Goal: Task Accomplishment & Management: Complete application form

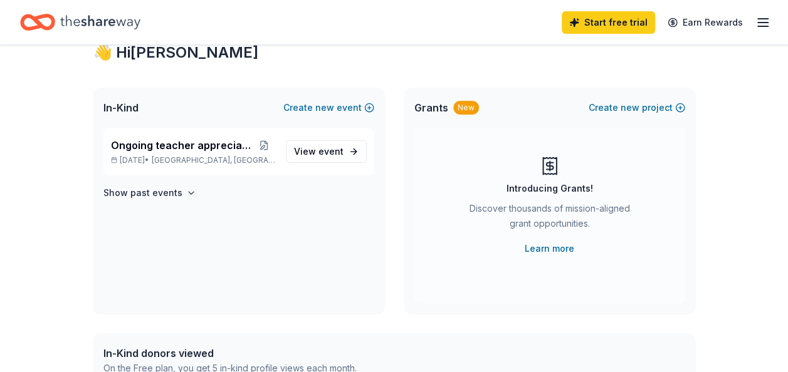
scroll to position [63, 0]
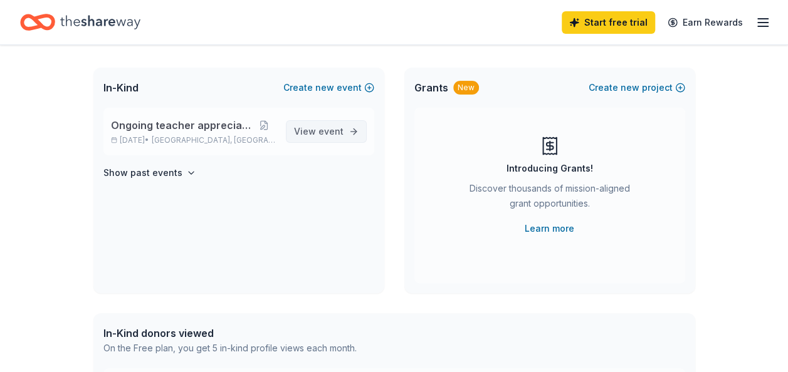
click at [325, 133] on span "event" at bounding box center [331, 131] width 25 height 11
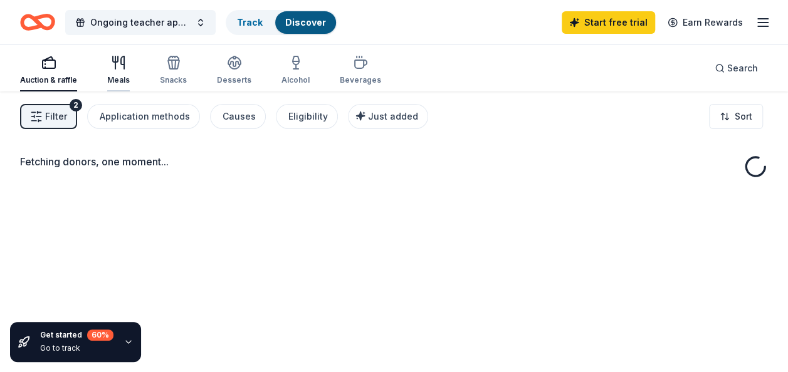
click at [119, 72] on div "Meals" at bounding box center [118, 70] width 23 height 30
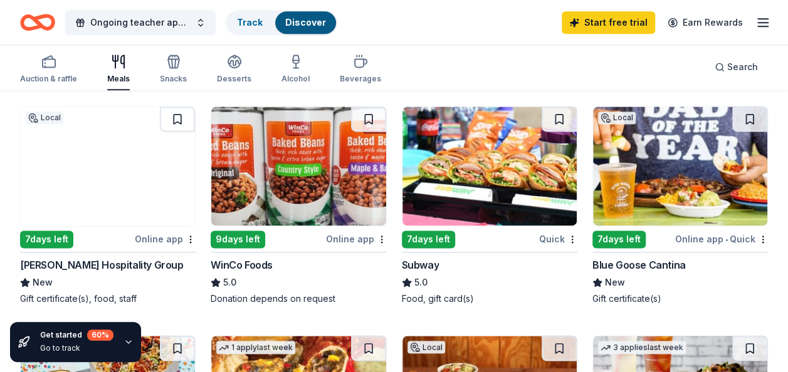
scroll to position [878, 0]
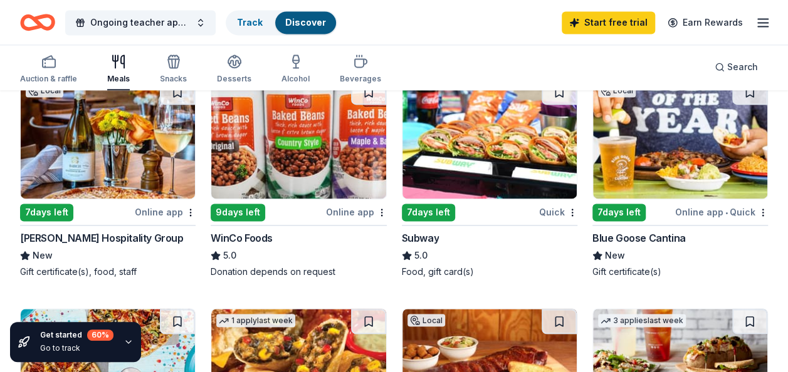
click at [468, 172] on img at bounding box center [490, 139] width 174 height 119
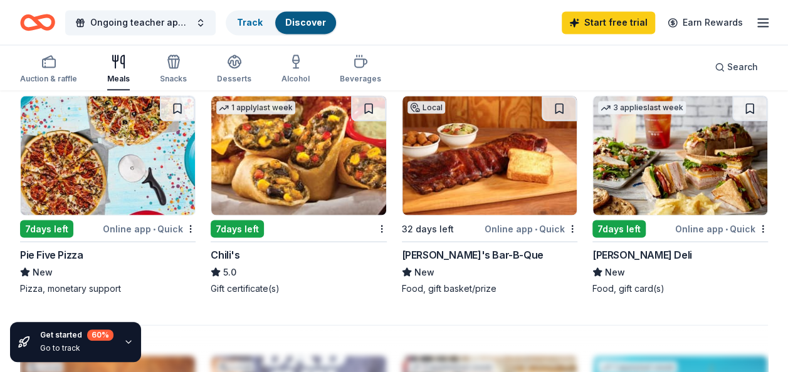
scroll to position [1129, 0]
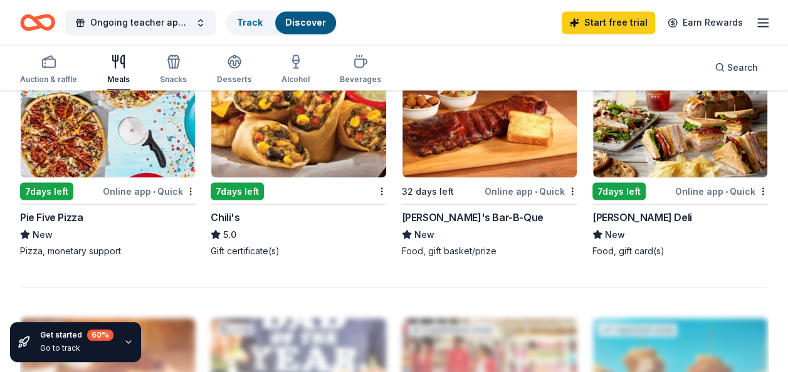
click at [127, 342] on icon "button" at bounding box center [129, 342] width 10 height 10
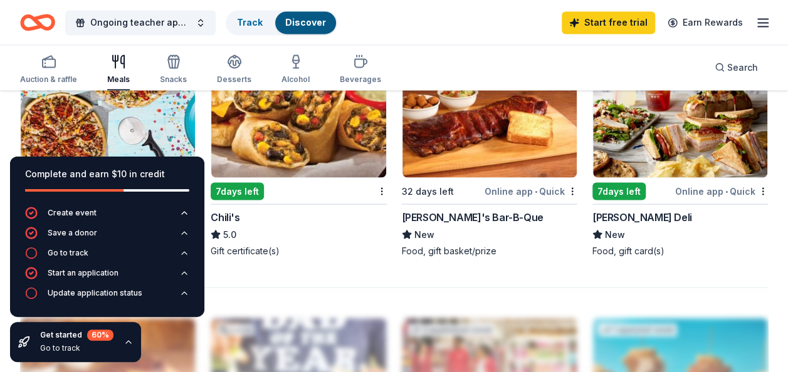
click at [126, 342] on icon "button" at bounding box center [128, 342] width 5 height 3
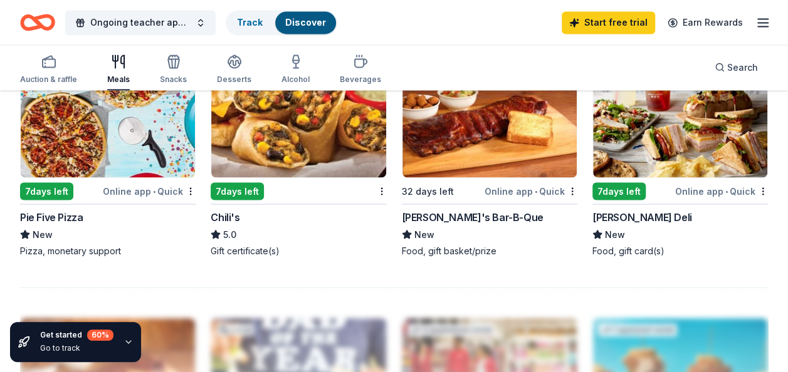
click at [452, 209] on div "[PERSON_NAME]'s Bar-B-Que" at bounding box center [473, 216] width 142 height 15
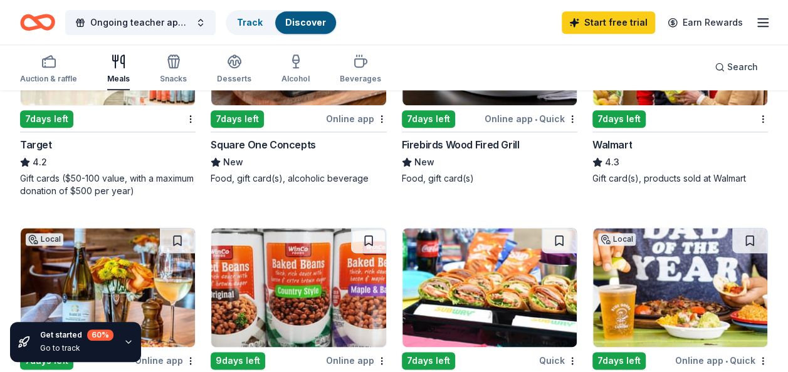
scroll to position [478, 0]
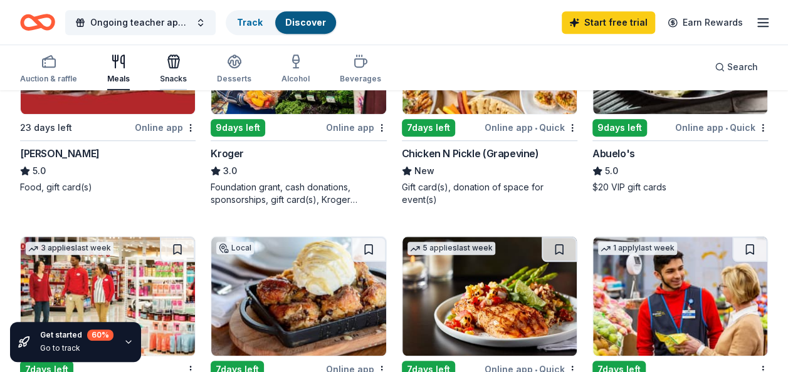
click at [174, 68] on icon "button" at bounding box center [173, 63] width 11 height 9
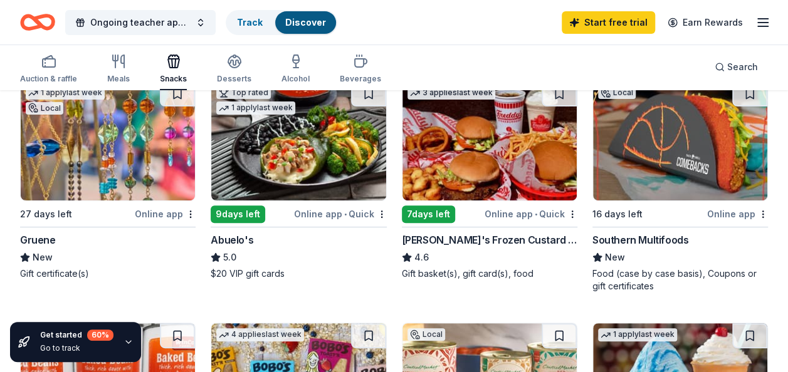
scroll to position [125, 0]
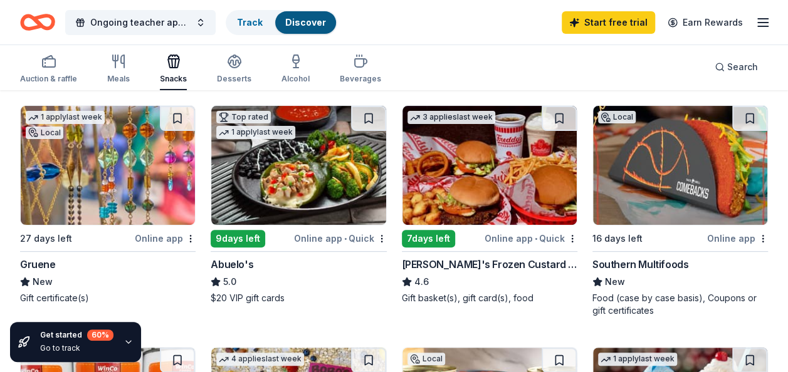
click at [100, 190] on img at bounding box center [108, 165] width 174 height 119
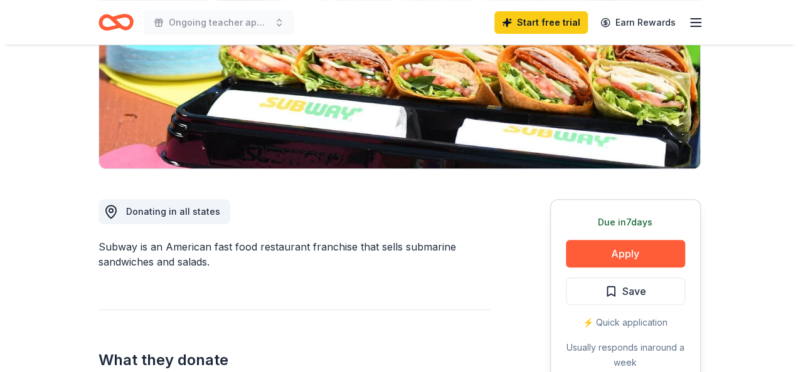
scroll to position [188, 0]
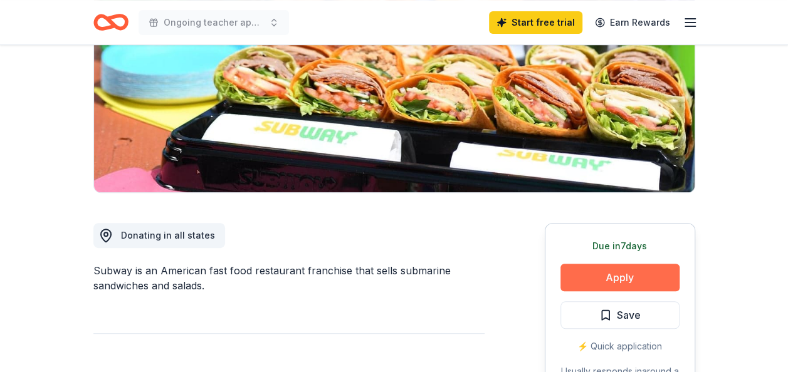
click at [599, 275] on button "Apply" at bounding box center [620, 278] width 119 height 28
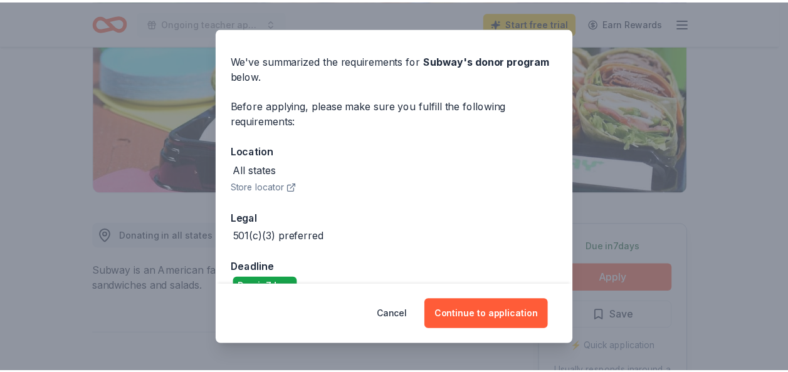
scroll to position [61, 0]
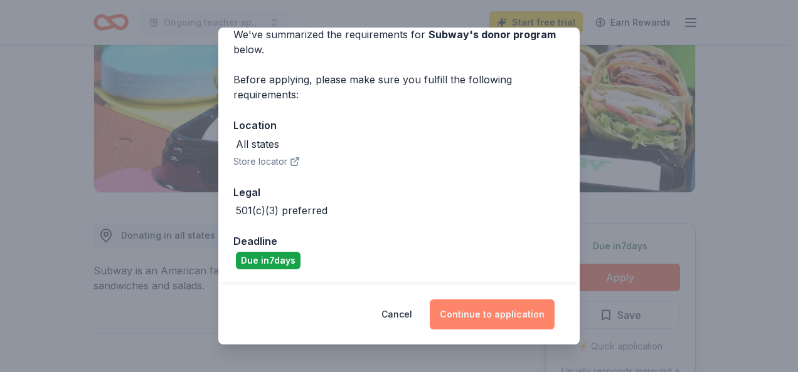
click at [502, 317] on button "Continue to application" at bounding box center [491, 315] width 125 height 30
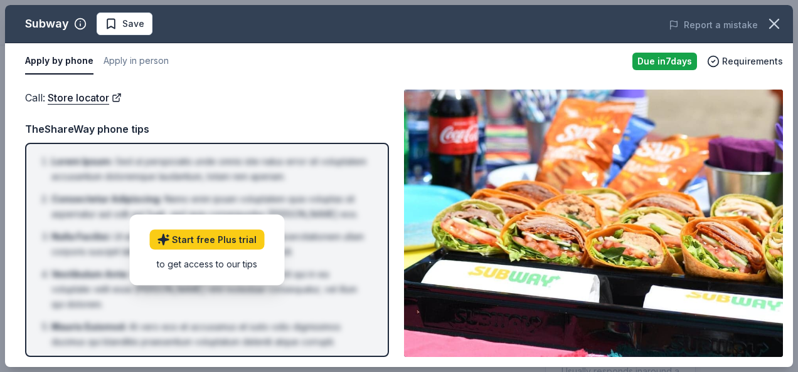
click at [60, 58] on button "Apply by phone" at bounding box center [59, 61] width 68 height 26
click at [125, 59] on button "Apply in person" at bounding box center [135, 61] width 65 height 26
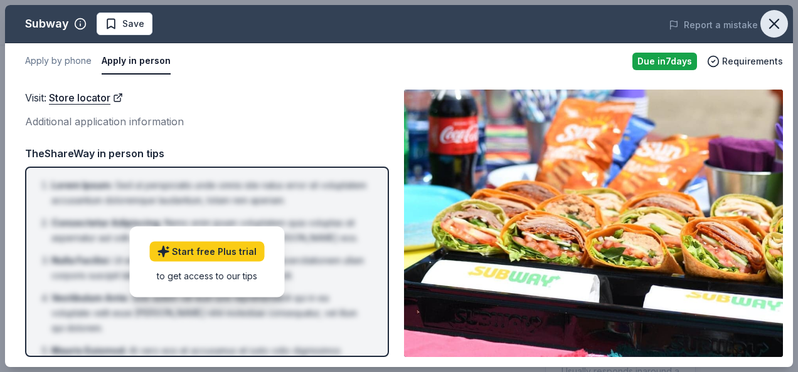
click at [775, 24] on icon "button" at bounding box center [774, 24] width 18 height 18
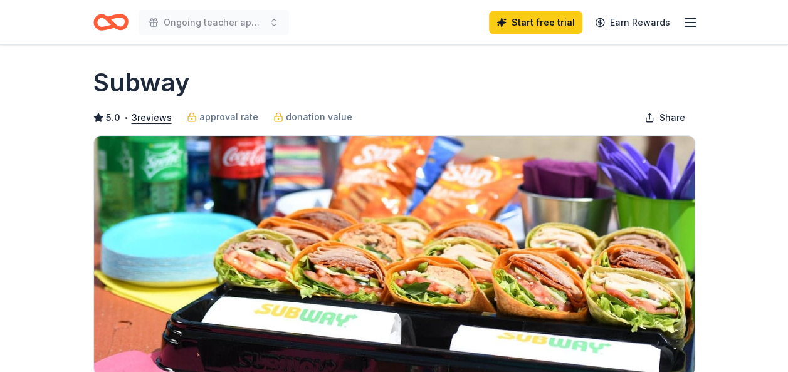
scroll to position [0, 0]
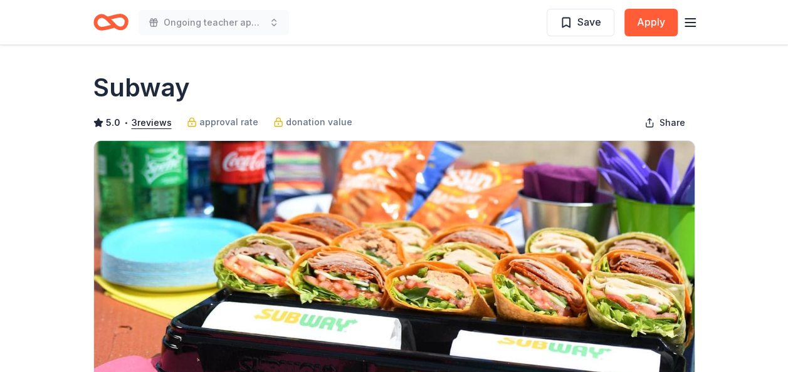
click at [680, 26] on div "Save Apply" at bounding box center [622, 22] width 151 height 29
click at [687, 24] on icon "button" at bounding box center [690, 22] width 15 height 15
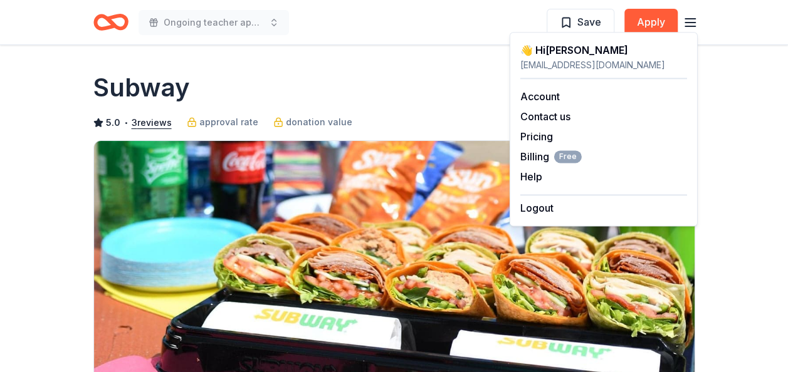
click at [398, 87] on div "Subway" at bounding box center [394, 87] width 602 height 35
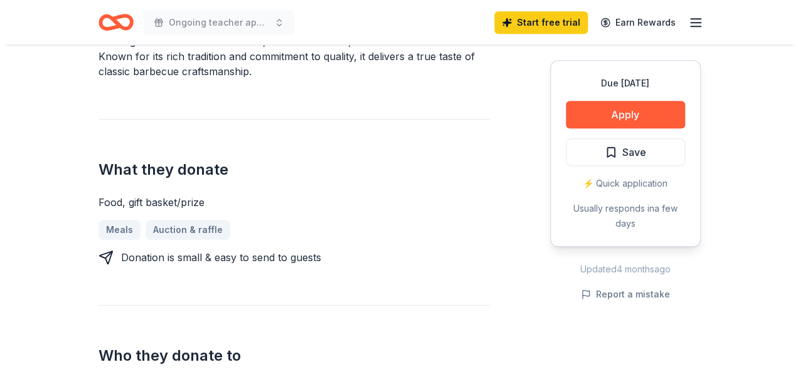
scroll to position [439, 0]
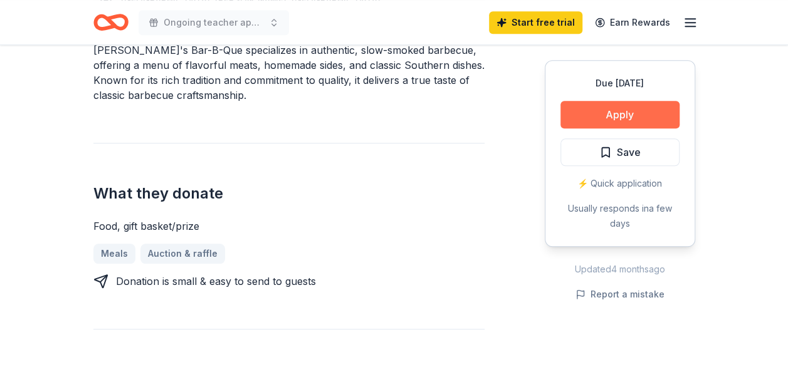
click at [628, 115] on button "Apply" at bounding box center [620, 115] width 119 height 28
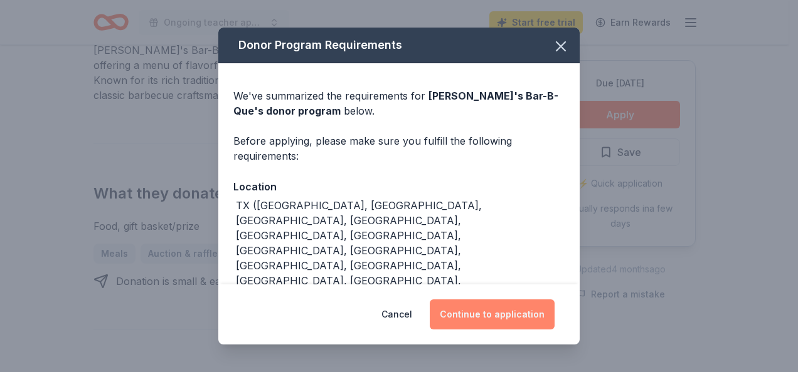
click at [488, 318] on button "Continue to application" at bounding box center [491, 315] width 125 height 30
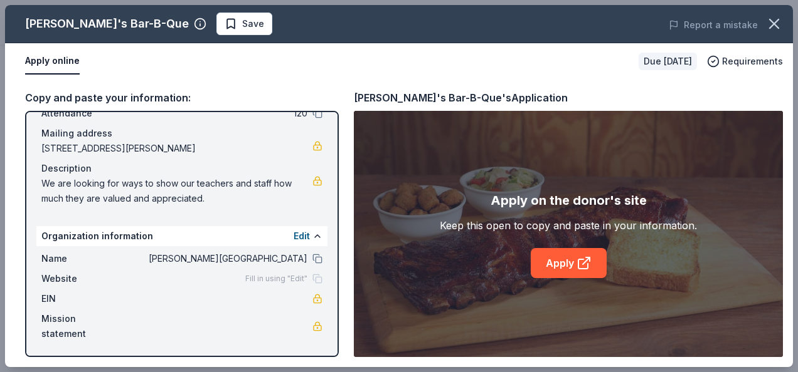
scroll to position [82, 0]
click at [568, 261] on link "Apply" at bounding box center [568, 263] width 76 height 30
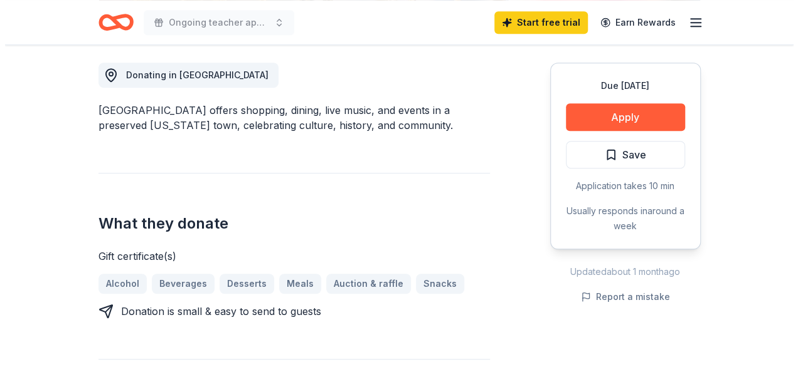
scroll to position [313, 0]
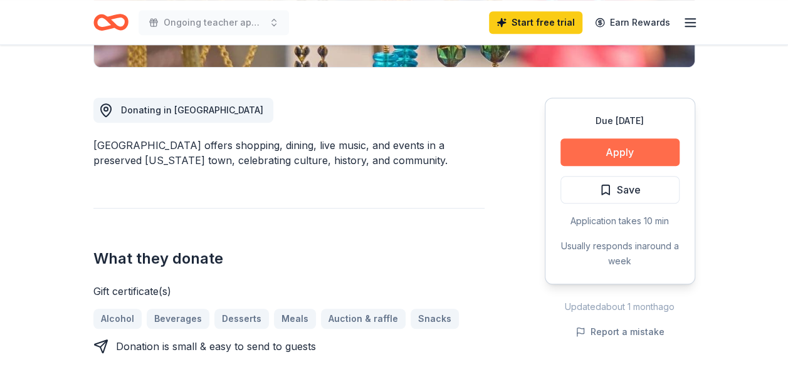
click at [627, 156] on button "Apply" at bounding box center [620, 153] width 119 height 28
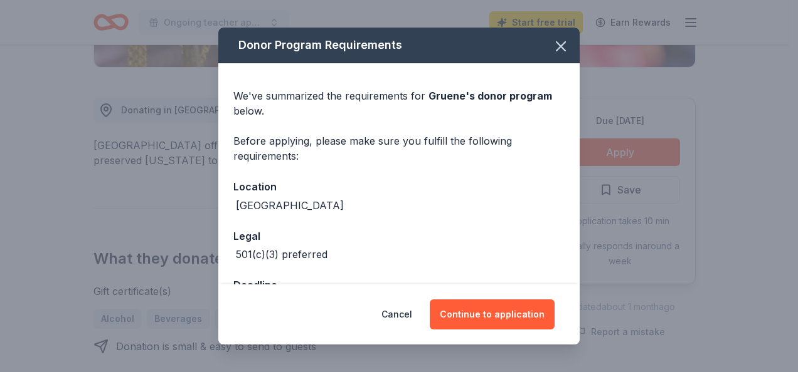
scroll to position [44, 0]
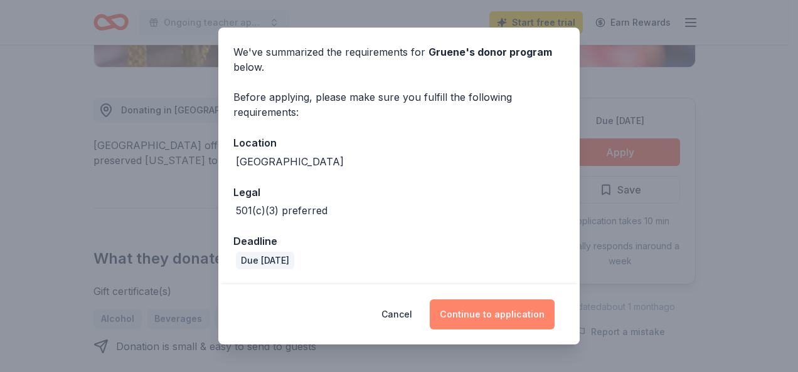
click at [486, 312] on button "Continue to application" at bounding box center [491, 315] width 125 height 30
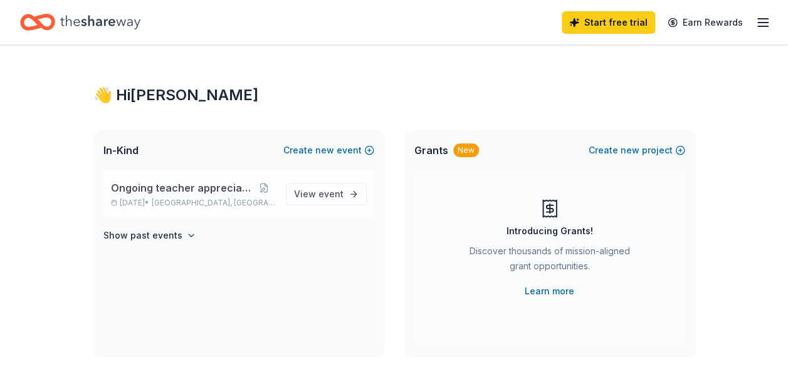
click at [189, 187] on span "Ongoing teacher appreciation" at bounding box center [181, 188] width 141 height 15
click at [331, 193] on span "event" at bounding box center [331, 194] width 25 height 11
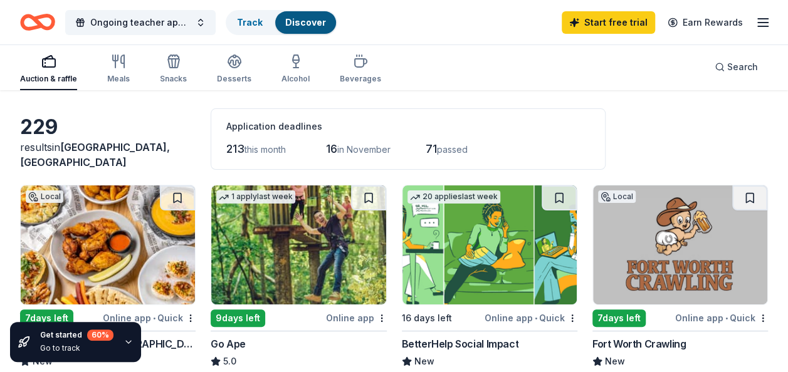
scroll to position [63, 0]
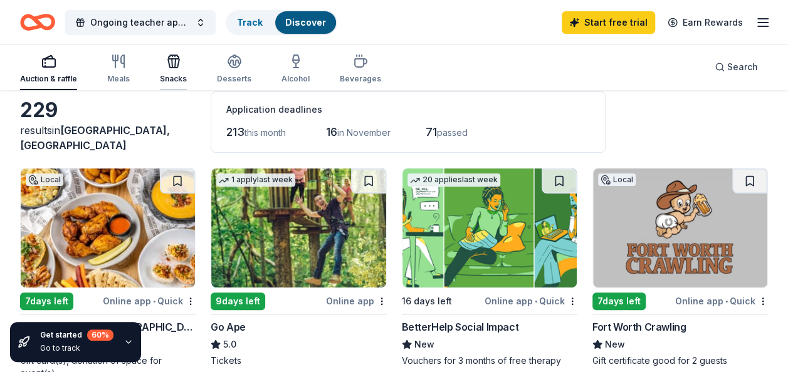
click at [176, 75] on div "Snacks" at bounding box center [173, 79] width 27 height 10
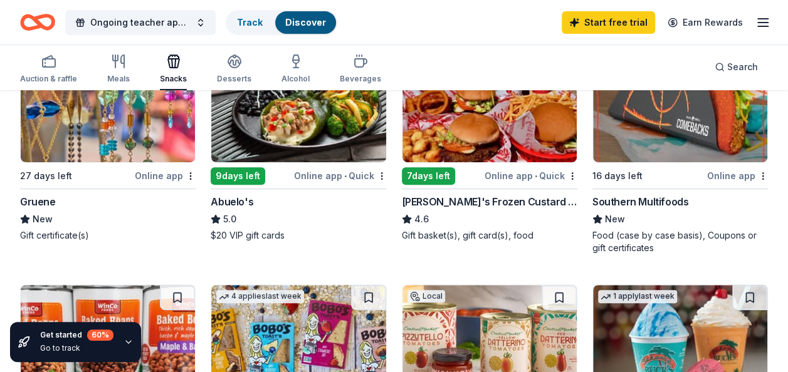
scroll to position [125, 0]
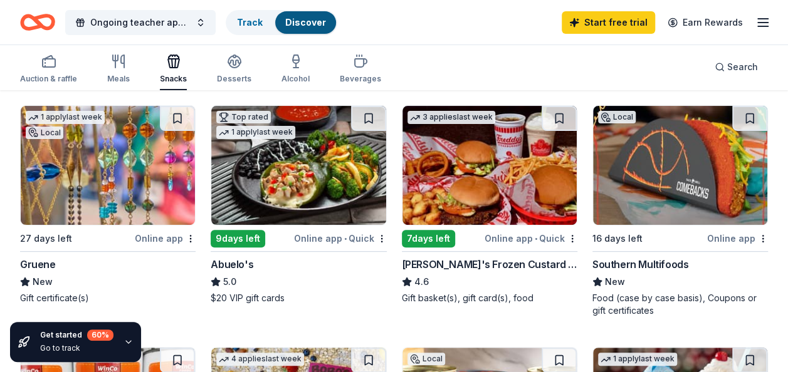
click at [93, 181] on img at bounding box center [108, 165] width 174 height 119
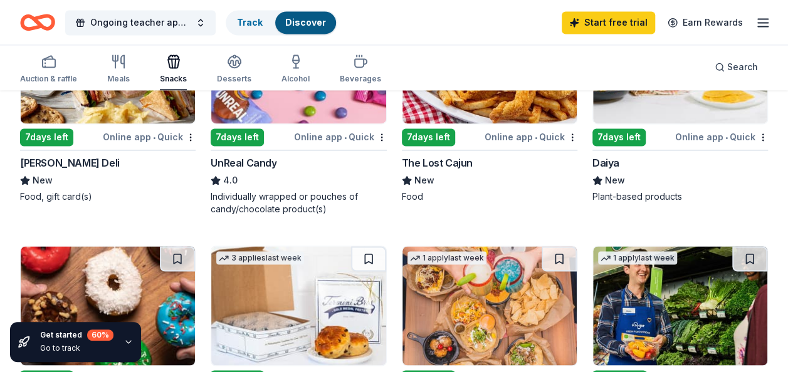
scroll to position [878, 0]
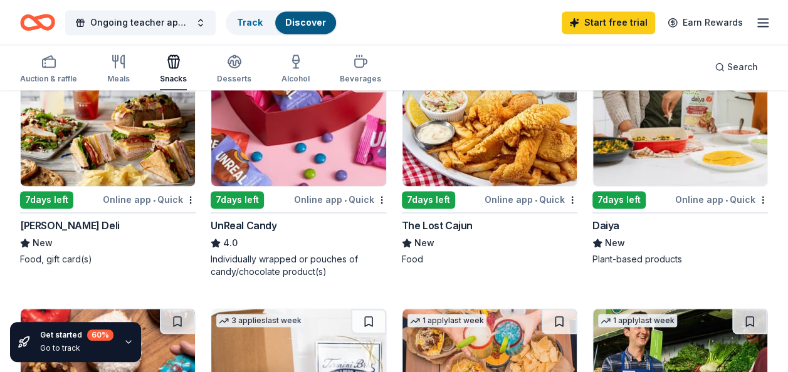
click at [70, 152] on img at bounding box center [108, 126] width 174 height 119
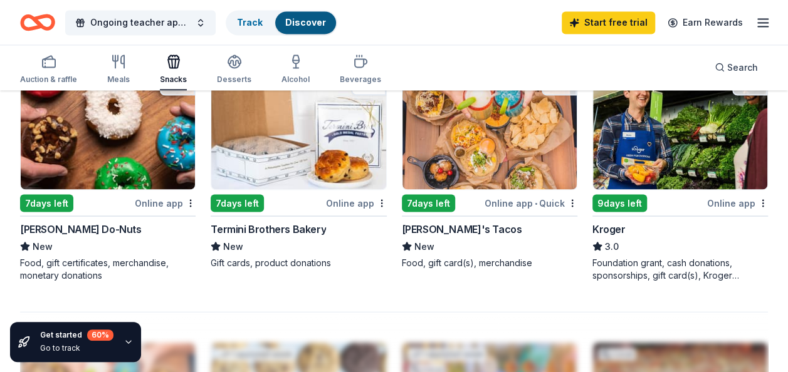
scroll to position [1129, 0]
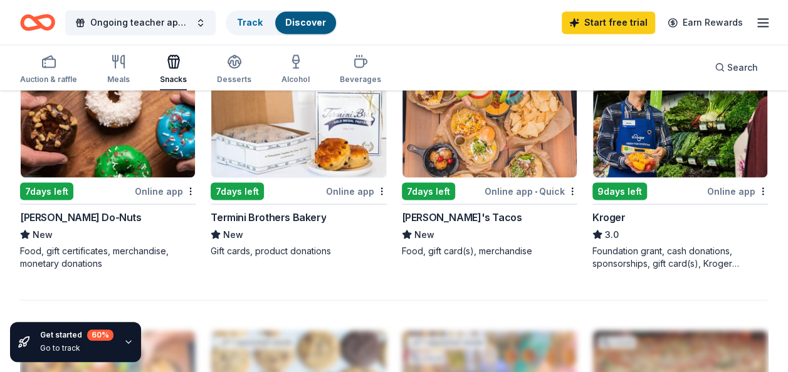
click at [97, 135] on img at bounding box center [108, 117] width 174 height 119
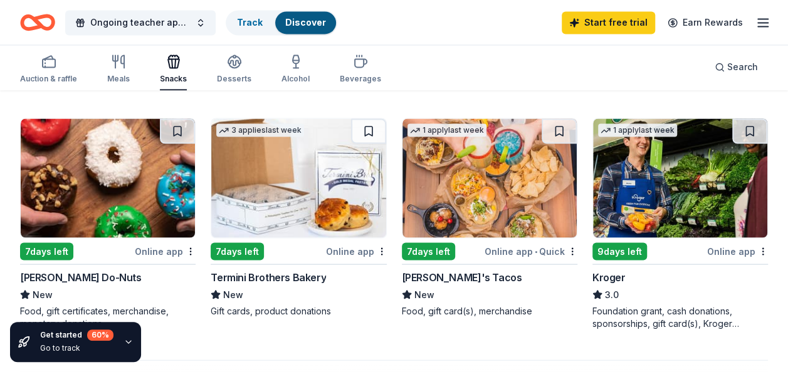
scroll to position [1066, 0]
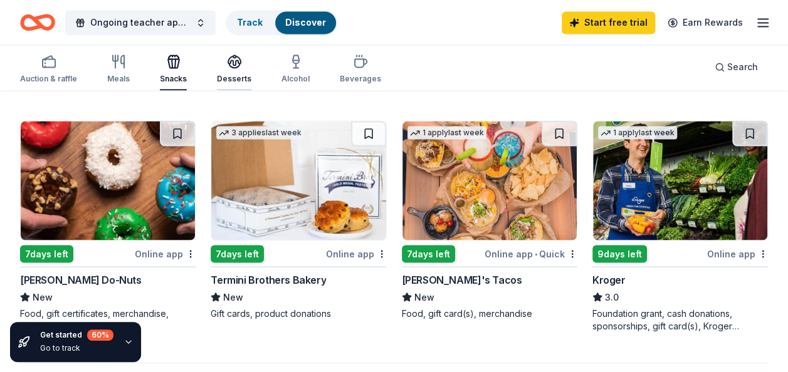
click at [227, 62] on icon "button" at bounding box center [234, 61] width 15 height 15
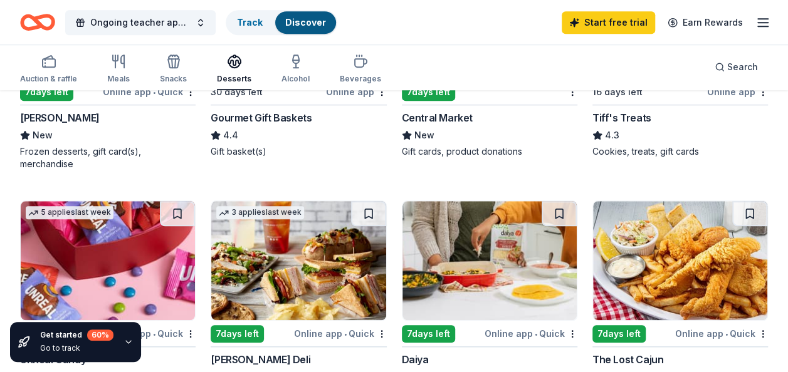
scroll to position [376, 0]
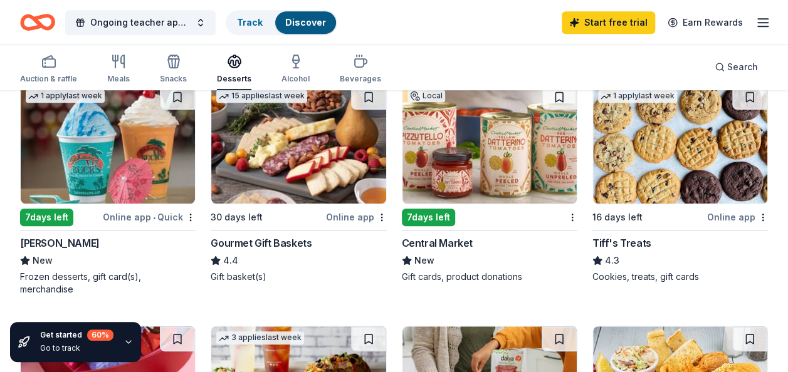
click at [286, 179] on img at bounding box center [298, 144] width 174 height 119
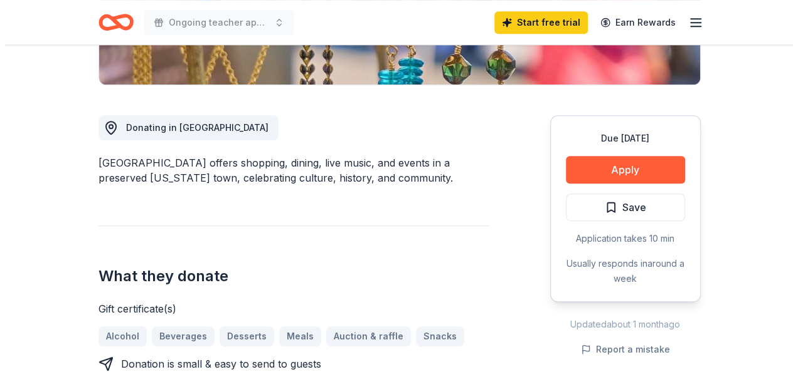
scroll to position [376, 0]
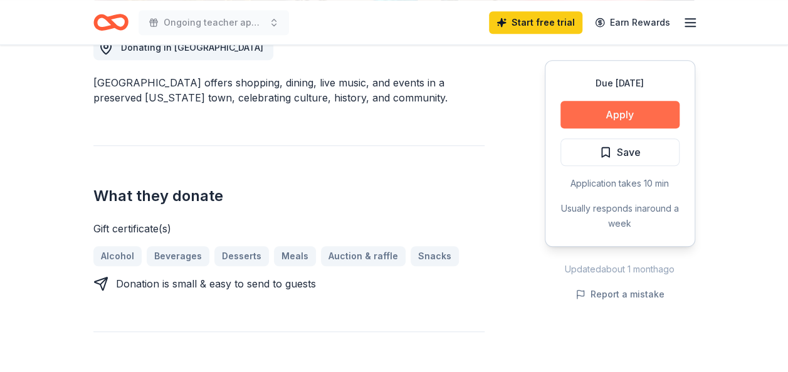
click at [606, 101] on button "Apply" at bounding box center [620, 115] width 119 height 28
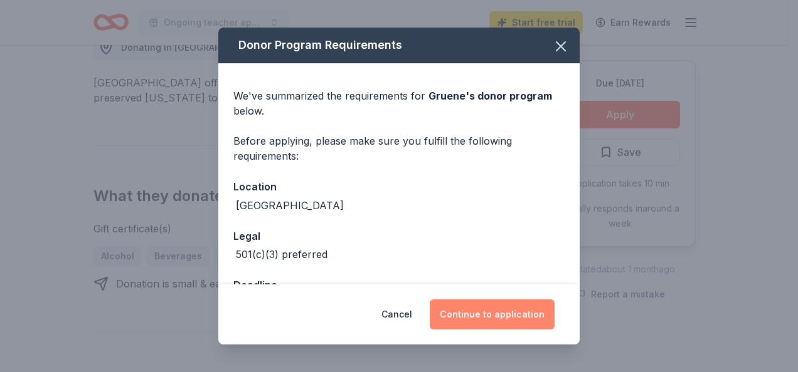
click at [487, 315] on button "Continue to application" at bounding box center [491, 315] width 125 height 30
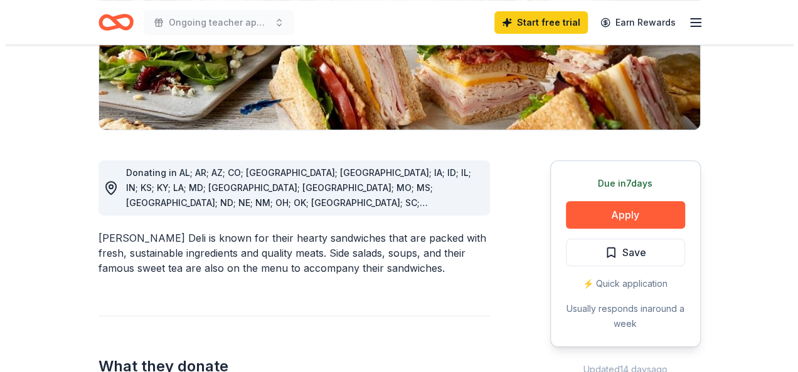
scroll to position [313, 0]
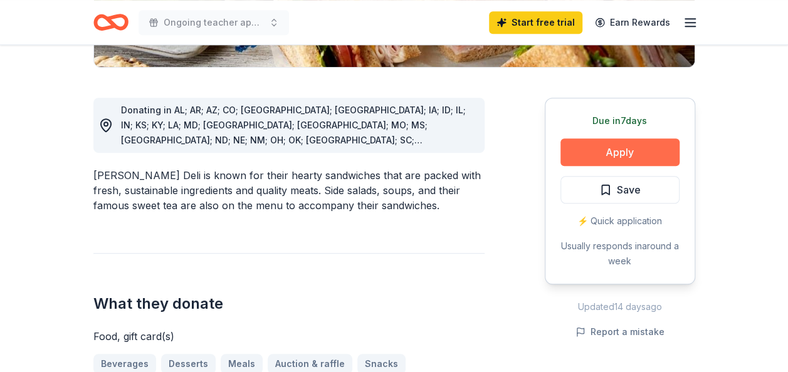
click at [622, 150] on button "Apply" at bounding box center [620, 153] width 119 height 28
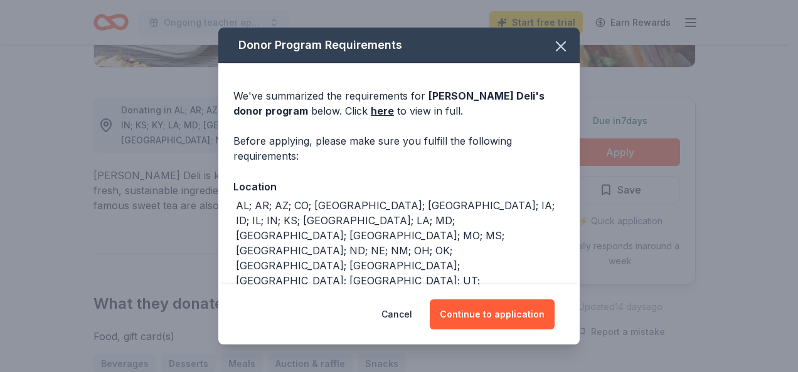
scroll to position [76, 0]
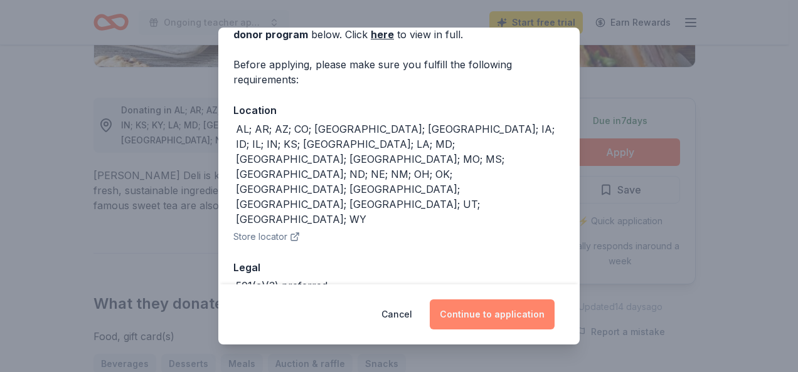
click at [478, 315] on button "Continue to application" at bounding box center [491, 315] width 125 height 30
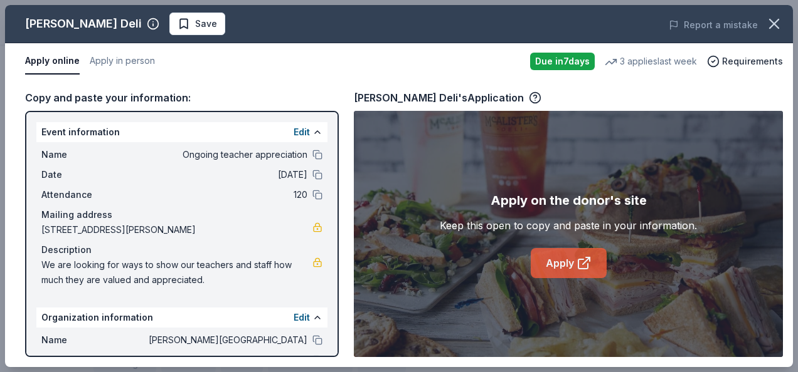
click at [546, 265] on link "Apply" at bounding box center [568, 263] width 76 height 30
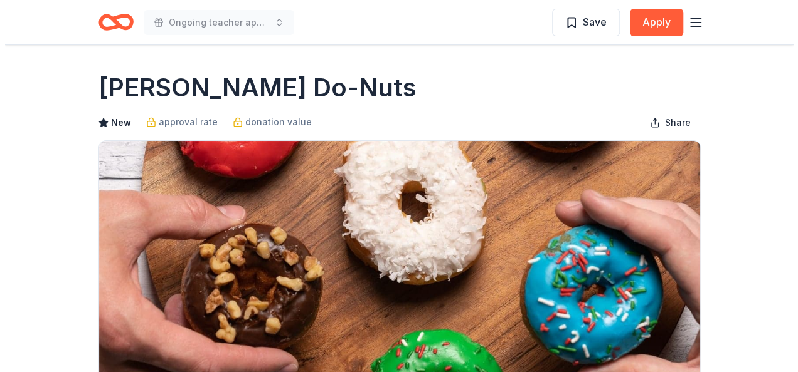
scroll to position [251, 0]
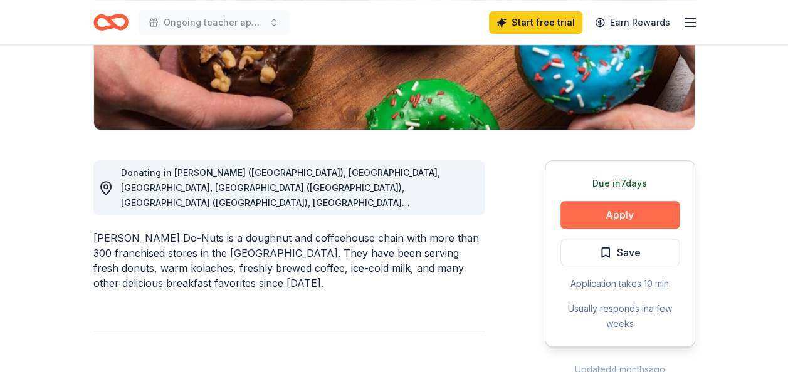
click at [619, 216] on button "Apply" at bounding box center [620, 215] width 119 height 28
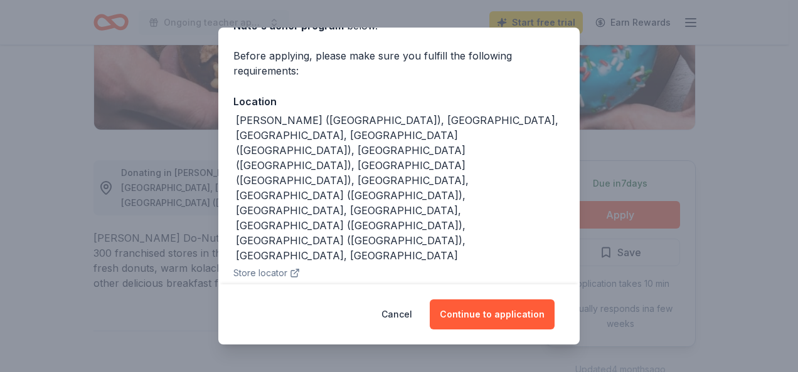
scroll to position [107, 0]
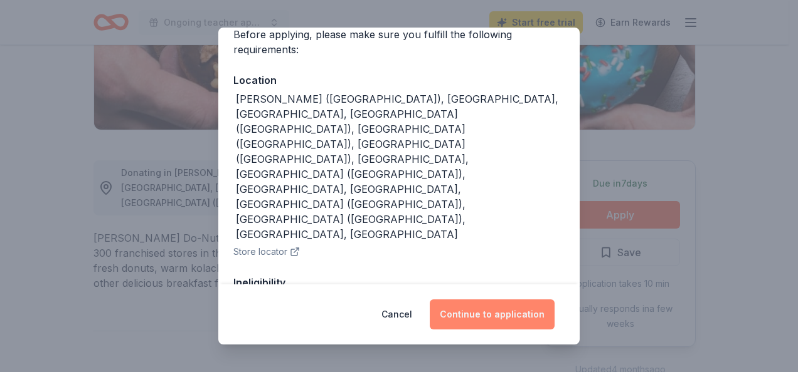
click at [485, 317] on button "Continue to application" at bounding box center [491, 315] width 125 height 30
